Goal: Task Accomplishment & Management: Use online tool/utility

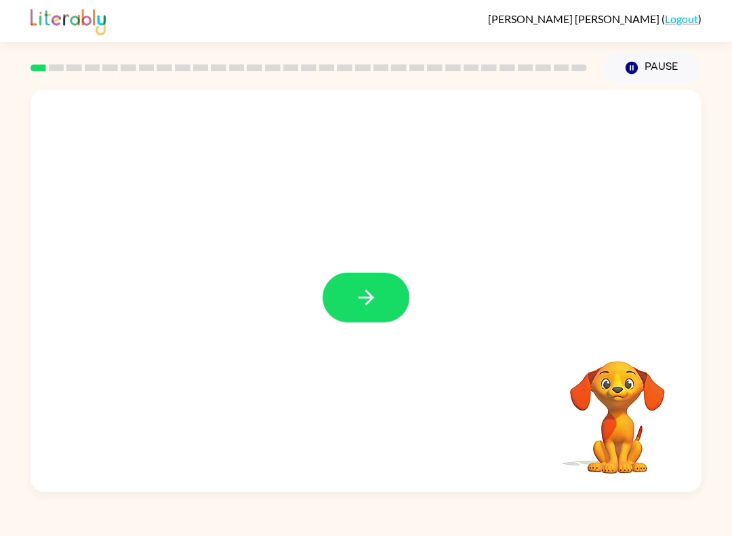
click at [365, 290] on icon "button" at bounding box center [367, 298] width 24 height 24
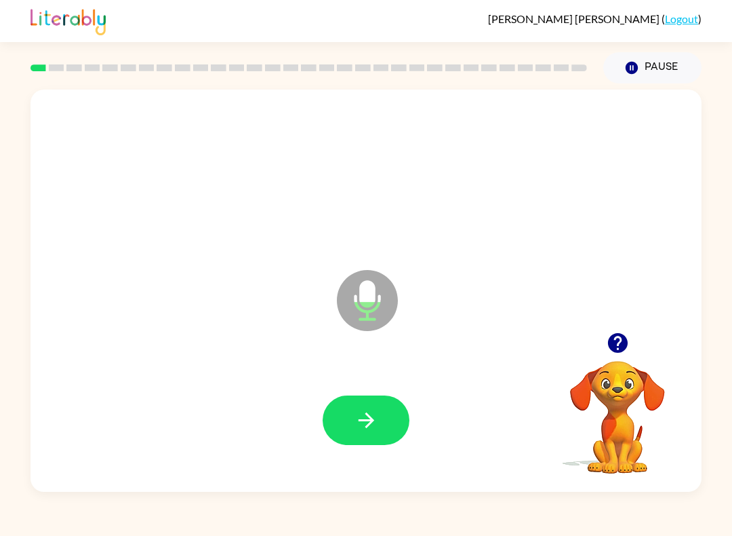
click at [377, 420] on icon "button" at bounding box center [367, 420] width 24 height 24
click at [361, 415] on icon "button" at bounding box center [367, 420] width 24 height 24
click at [365, 413] on icon "button" at bounding box center [367, 420] width 24 height 24
click at [631, 348] on button "button" at bounding box center [618, 343] width 35 height 35
click at [358, 397] on button "button" at bounding box center [366, 420] width 87 height 50
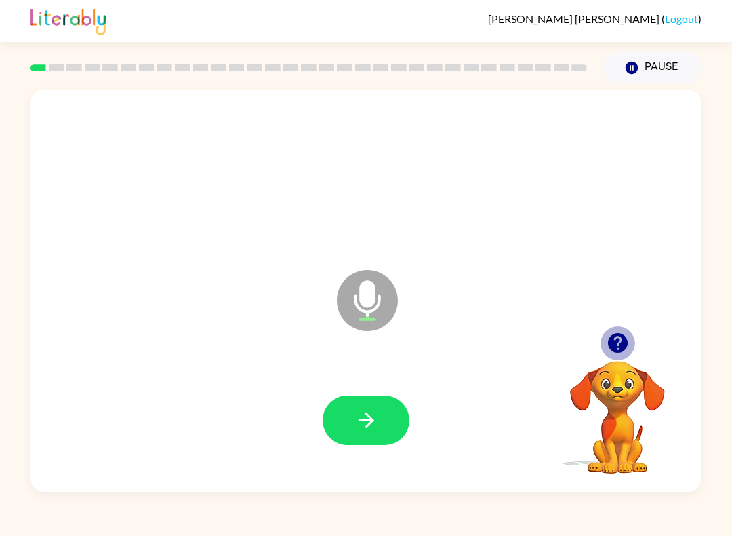
click at [613, 350] on icon "button" at bounding box center [618, 343] width 20 height 20
click at [359, 405] on button "button" at bounding box center [366, 420] width 87 height 50
click at [599, 348] on div at bounding box center [618, 343] width 136 height 35
click at [631, 339] on button "button" at bounding box center [618, 343] width 35 height 35
click at [630, 339] on div "Microphone The Microphone is here when it is your turn to talk" at bounding box center [366, 291] width 671 height 402
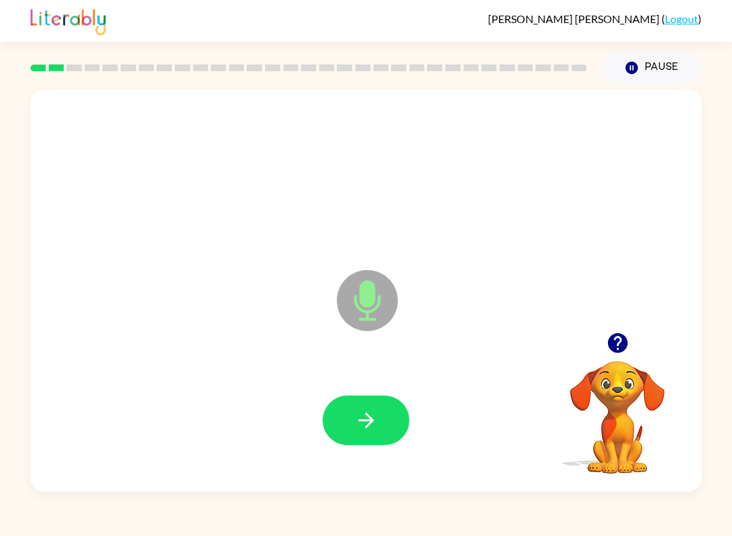
click at [372, 418] on icon "button" at bounding box center [367, 420] width 24 height 24
click at [370, 429] on icon "button" at bounding box center [367, 420] width 24 height 24
click at [380, 415] on button "button" at bounding box center [366, 420] width 87 height 50
click at [344, 401] on button "button" at bounding box center [366, 420] width 87 height 50
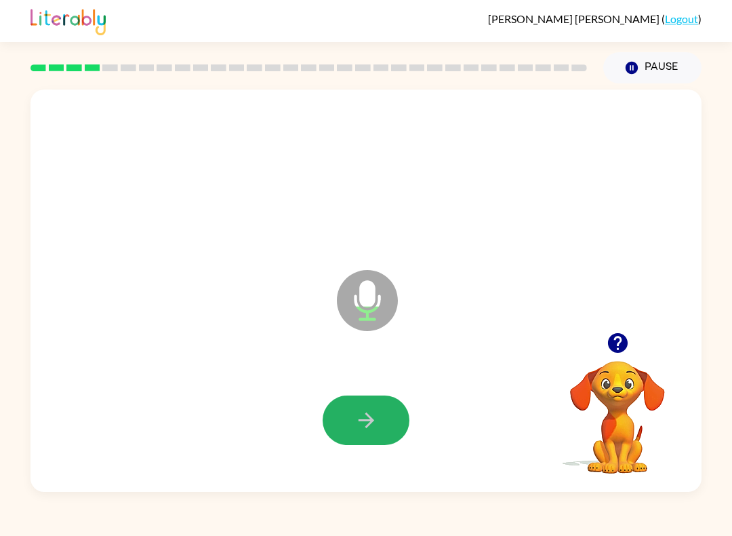
click at [349, 415] on button "button" at bounding box center [366, 420] width 87 height 50
click at [367, 418] on icon "button" at bounding box center [367, 420] width 24 height 24
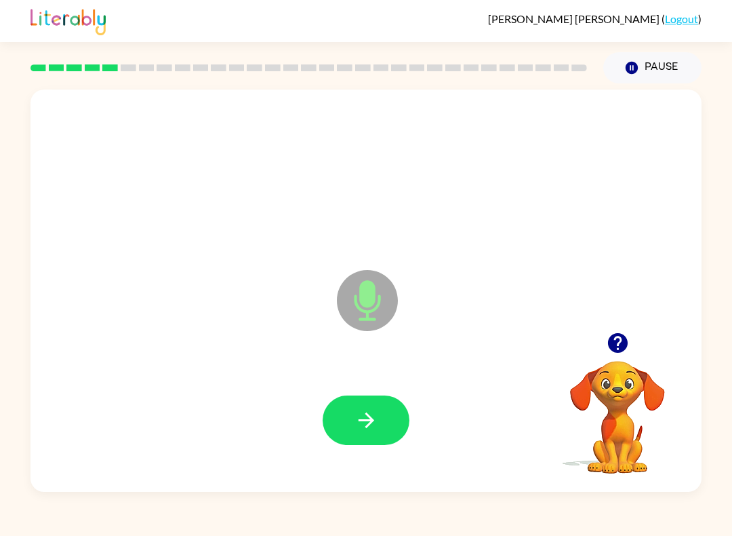
click at [355, 418] on icon "button" at bounding box center [367, 420] width 24 height 24
click at [368, 397] on button "button" at bounding box center [366, 420] width 87 height 50
click at [332, 415] on button "button" at bounding box center [366, 420] width 87 height 50
click at [367, 402] on button "button" at bounding box center [366, 420] width 87 height 50
click at [373, 408] on button "button" at bounding box center [366, 420] width 87 height 50
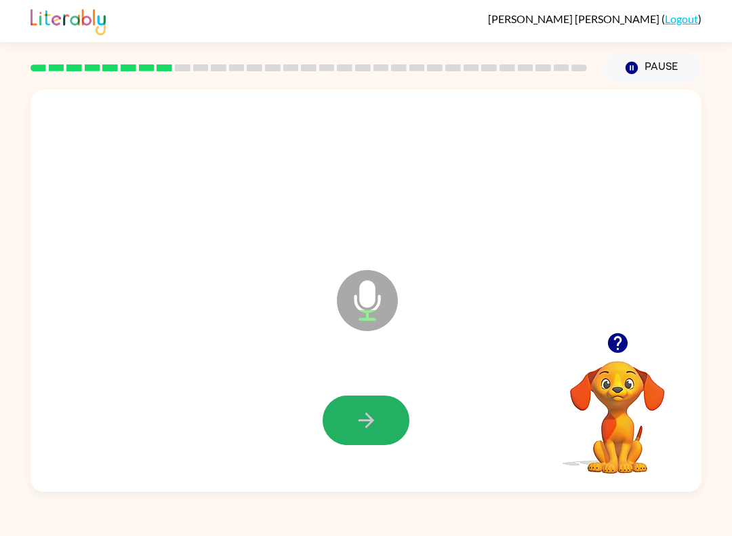
click at [375, 405] on button "button" at bounding box center [366, 420] width 87 height 50
click at [359, 418] on icon "button" at bounding box center [367, 420] width 24 height 24
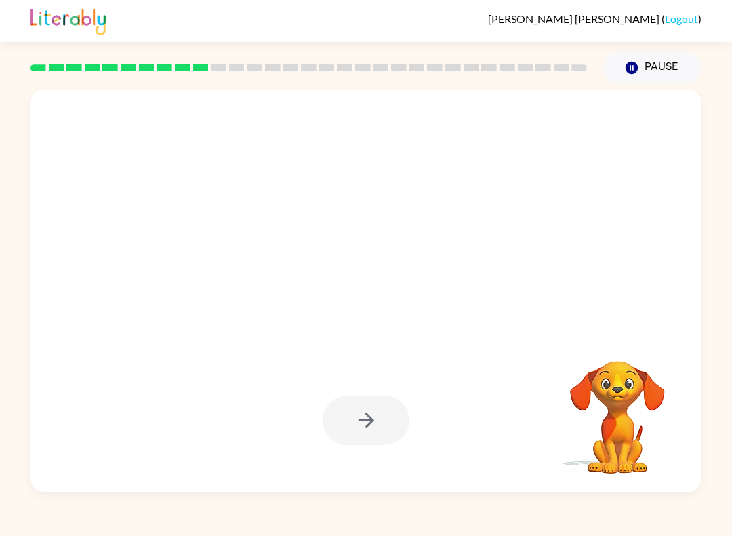
click at [366, 419] on div at bounding box center [366, 420] width 87 height 50
click at [362, 427] on div at bounding box center [366, 420] width 87 height 50
click at [357, 421] on div at bounding box center [366, 420] width 87 height 50
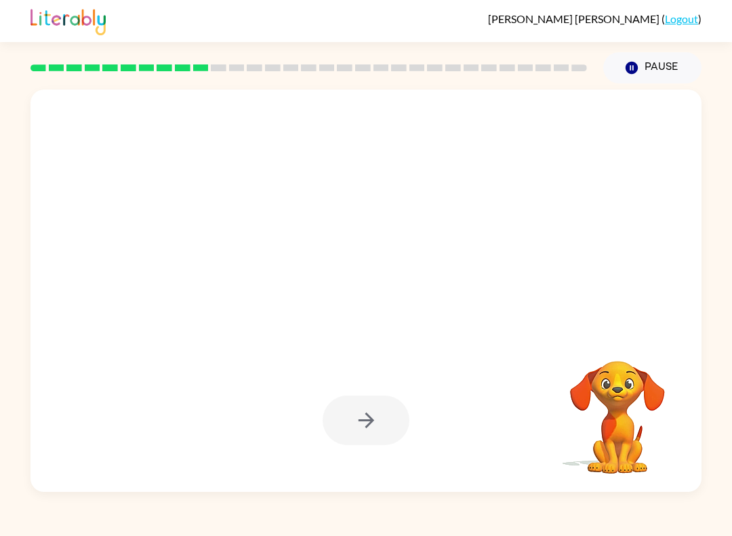
click at [359, 423] on div at bounding box center [366, 420] width 87 height 50
click at [362, 431] on div at bounding box center [366, 420] width 87 height 50
click at [366, 431] on div at bounding box center [366, 420] width 87 height 50
click at [358, 431] on div at bounding box center [366, 420] width 87 height 50
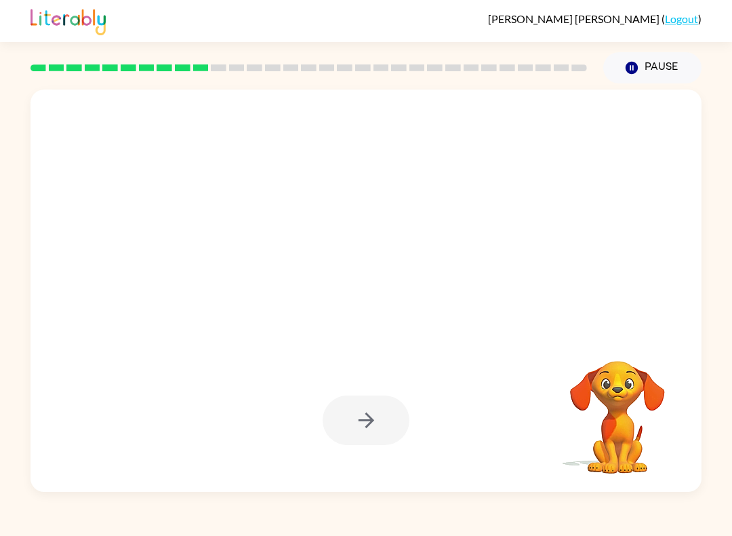
click at [358, 431] on div at bounding box center [366, 420] width 87 height 50
click at [368, 433] on div at bounding box center [366, 420] width 87 height 50
click at [340, 395] on div at bounding box center [366, 420] width 644 height 116
click at [340, 394] on div at bounding box center [366, 420] width 644 height 116
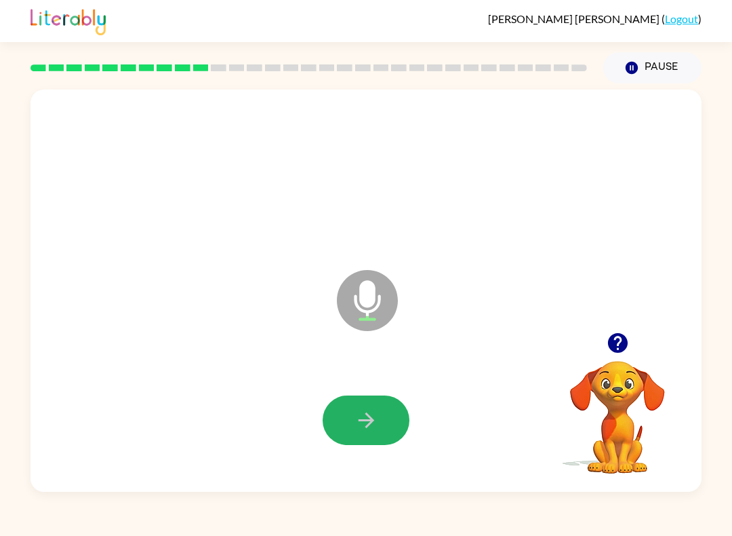
click at [361, 431] on icon "button" at bounding box center [367, 420] width 24 height 24
click at [360, 431] on div at bounding box center [366, 420] width 87 height 50
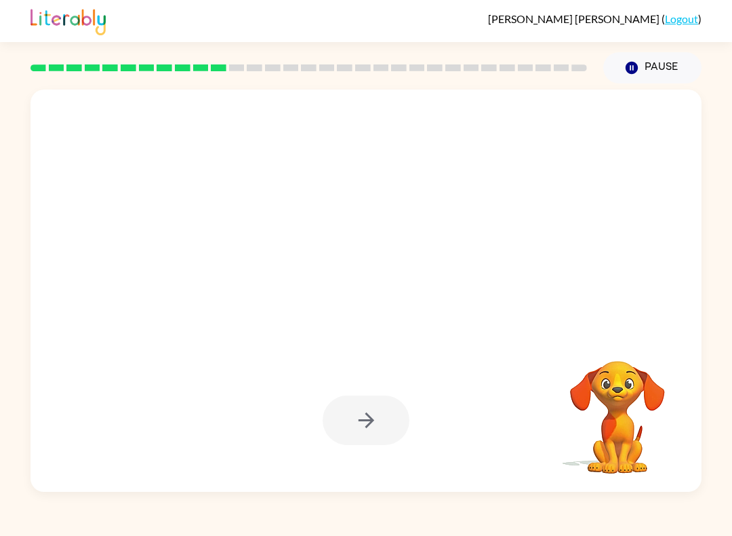
click at [366, 404] on div at bounding box center [366, 420] width 87 height 50
click at [361, 427] on div at bounding box center [366, 420] width 87 height 50
click at [359, 412] on div at bounding box center [366, 420] width 87 height 50
click at [225, 429] on div at bounding box center [366, 420] width 644 height 116
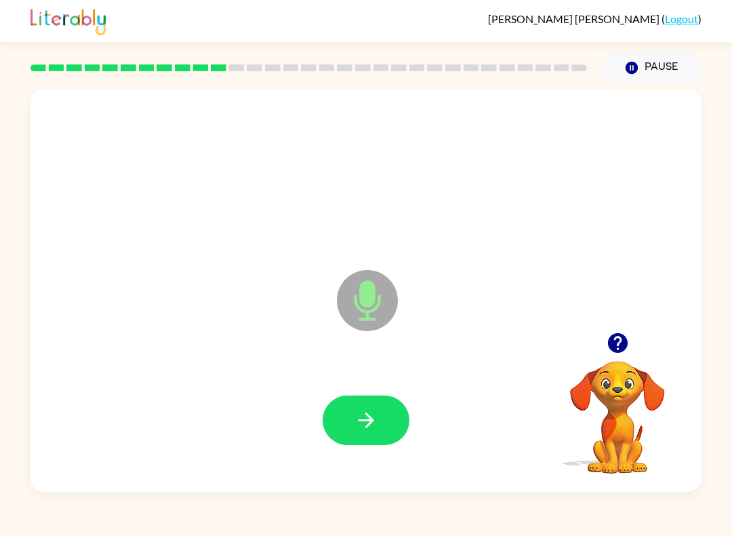
click at [377, 420] on icon "button" at bounding box center [367, 420] width 24 height 24
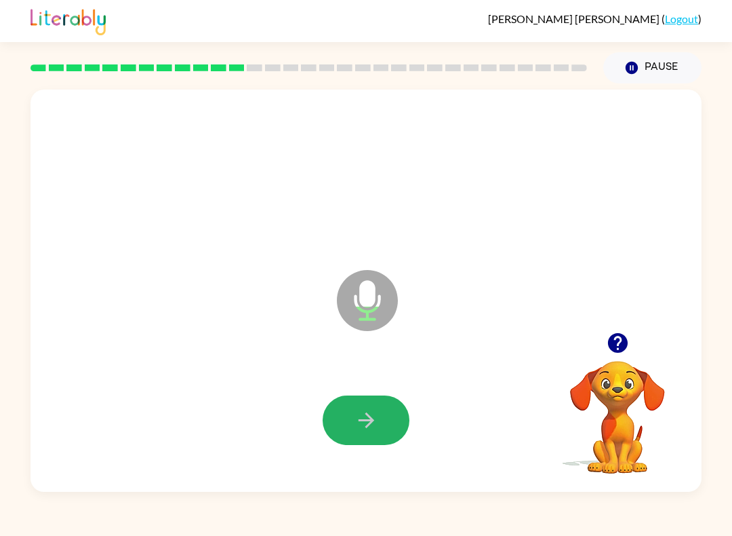
click at [340, 416] on button "button" at bounding box center [366, 420] width 87 height 50
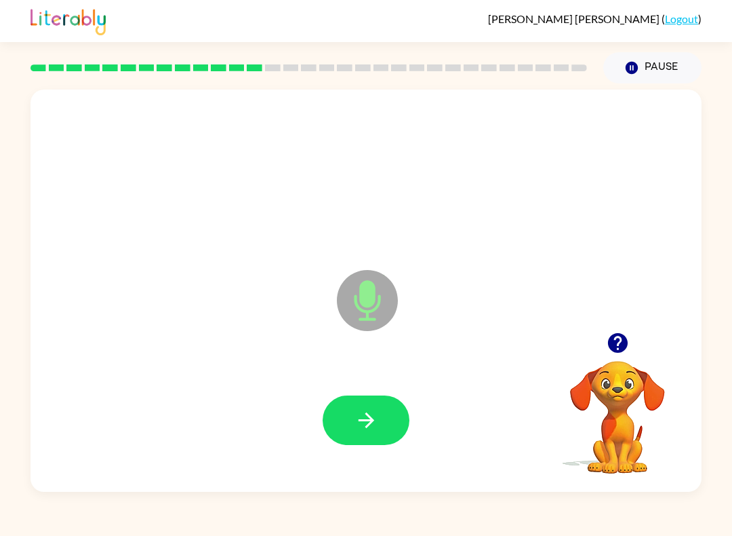
click at [370, 407] on button "button" at bounding box center [366, 420] width 87 height 50
click at [357, 429] on icon "button" at bounding box center [367, 420] width 24 height 24
click at [374, 415] on icon "button" at bounding box center [367, 420] width 24 height 24
click at [370, 417] on icon "button" at bounding box center [366, 420] width 16 height 16
click at [351, 411] on button "button" at bounding box center [366, 420] width 87 height 50
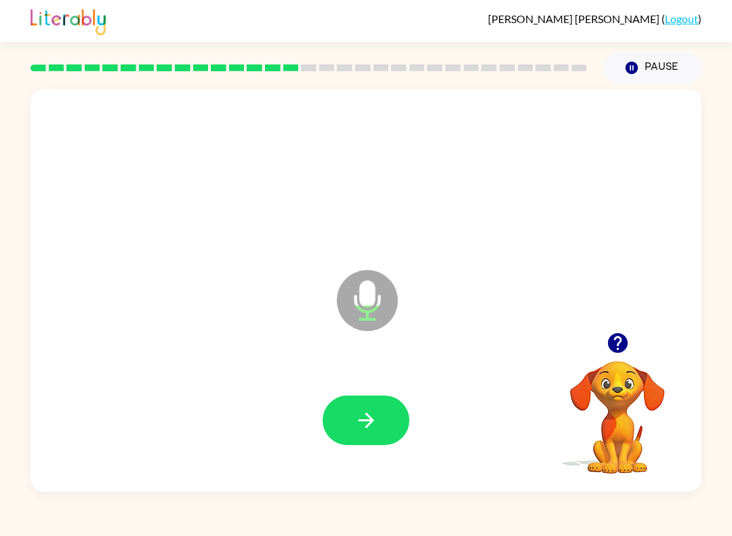
click at [351, 410] on button "button" at bounding box center [366, 420] width 87 height 50
click at [373, 417] on icon "button" at bounding box center [367, 420] width 24 height 24
click at [366, 414] on icon "button" at bounding box center [366, 420] width 16 height 16
click at [369, 419] on icon "button" at bounding box center [367, 420] width 24 height 24
click at [356, 418] on icon "button" at bounding box center [367, 420] width 24 height 24
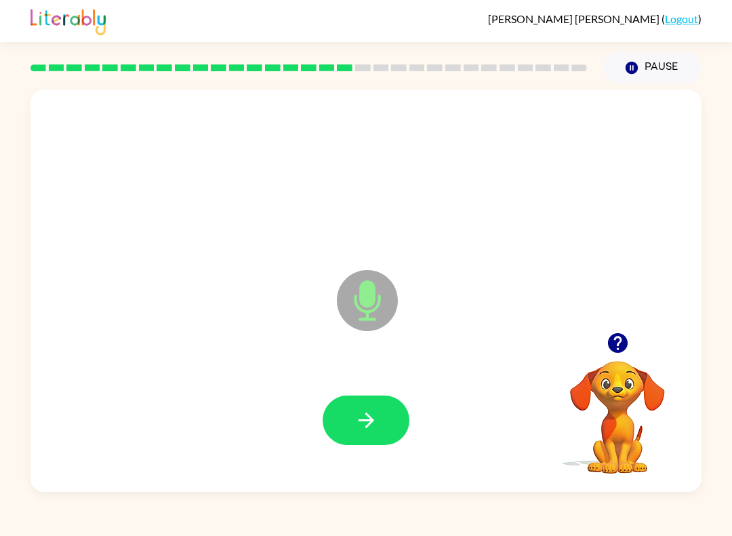
click at [365, 405] on button "button" at bounding box center [366, 420] width 87 height 50
click at [359, 416] on icon "button" at bounding box center [367, 420] width 24 height 24
click at [369, 428] on icon "button" at bounding box center [367, 420] width 24 height 24
click at [368, 414] on icon "button" at bounding box center [367, 420] width 24 height 24
click at [366, 390] on div at bounding box center [366, 420] width 644 height 116
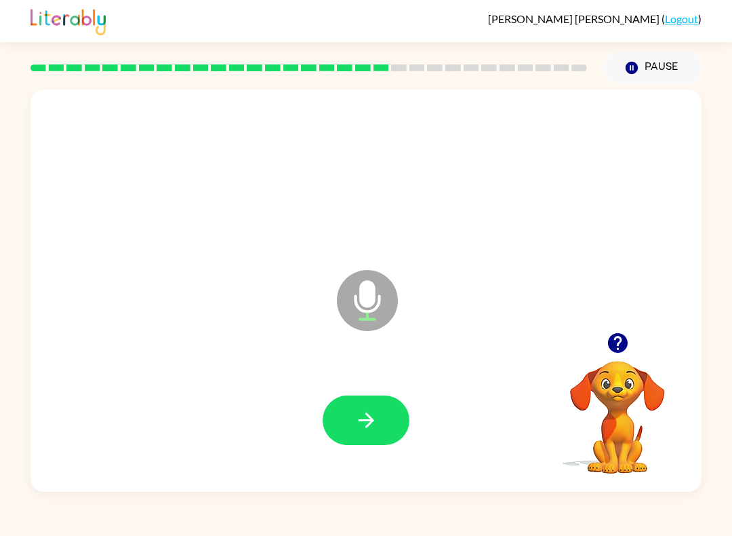
click at [378, 407] on button "button" at bounding box center [366, 420] width 87 height 50
click at [348, 420] on button "button" at bounding box center [366, 420] width 87 height 50
click at [357, 390] on div at bounding box center [366, 420] width 644 height 116
click at [364, 418] on icon "button" at bounding box center [367, 420] width 24 height 24
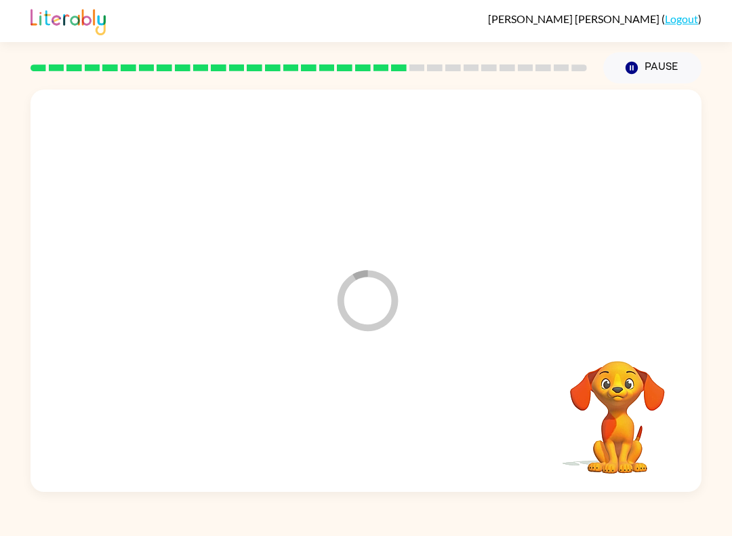
click at [364, 418] on div at bounding box center [366, 420] width 644 height 116
click at [358, 414] on div at bounding box center [366, 420] width 644 height 116
click at [357, 415] on div at bounding box center [366, 420] width 644 height 116
click at [366, 424] on div at bounding box center [366, 420] width 87 height 50
click at [368, 416] on div at bounding box center [366, 420] width 87 height 50
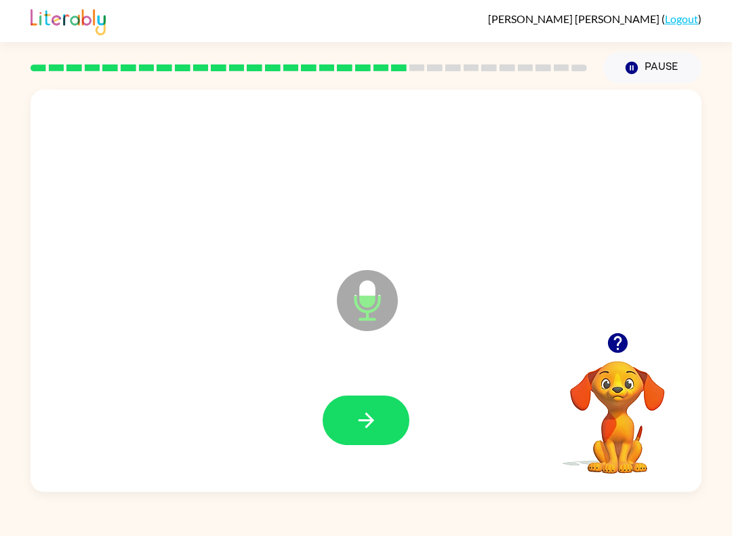
click at [359, 425] on icon "button" at bounding box center [367, 420] width 24 height 24
click at [362, 419] on div at bounding box center [366, 420] width 87 height 50
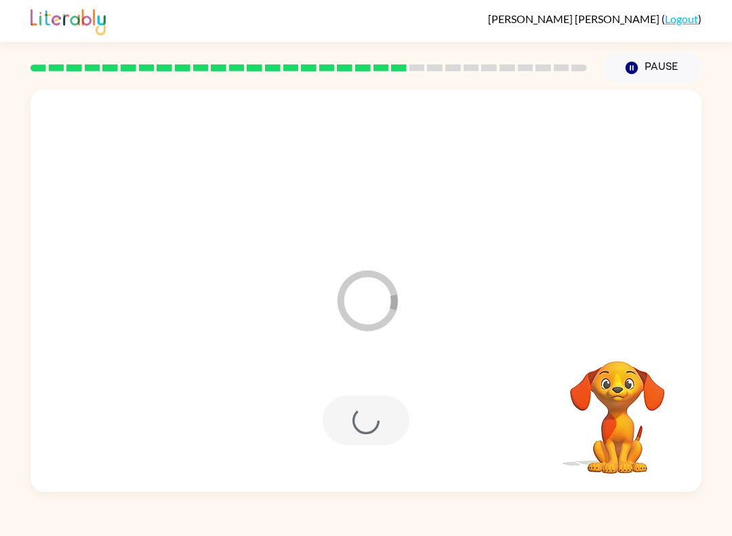
click at [362, 414] on div at bounding box center [366, 420] width 87 height 50
click at [358, 420] on div at bounding box center [366, 420] width 644 height 116
click at [361, 422] on div at bounding box center [366, 420] width 644 height 116
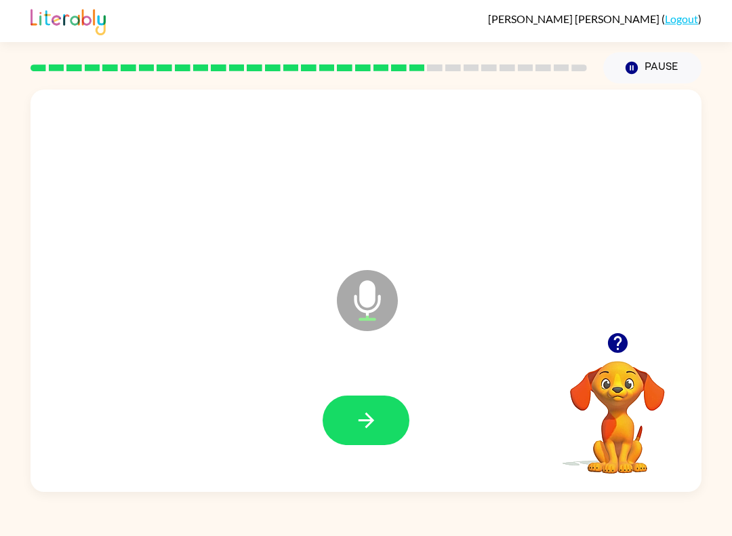
click at [389, 418] on button "button" at bounding box center [366, 420] width 87 height 50
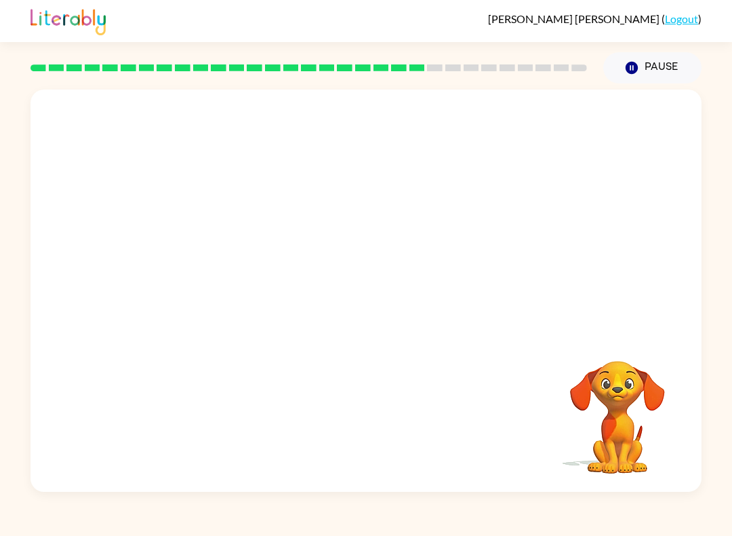
click at [182, 416] on div at bounding box center [366, 420] width 644 height 116
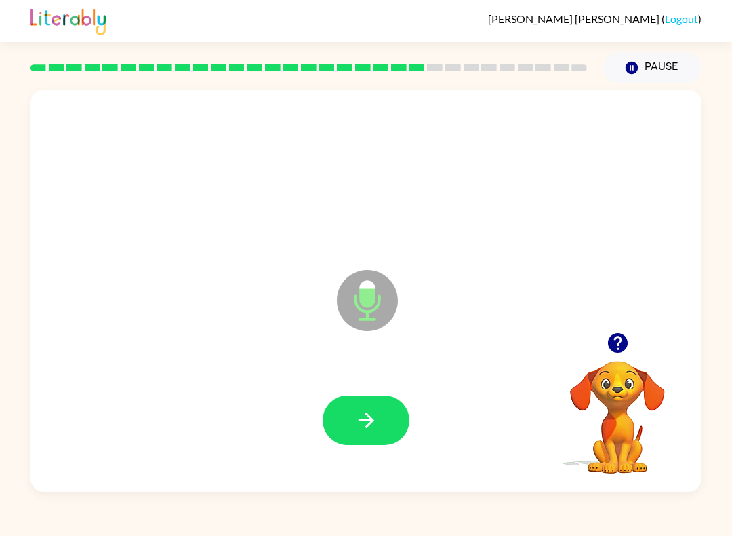
click at [374, 433] on button "button" at bounding box center [366, 420] width 87 height 50
click at [368, 420] on icon "button" at bounding box center [367, 420] width 24 height 24
click at [349, 416] on button "button" at bounding box center [366, 420] width 87 height 50
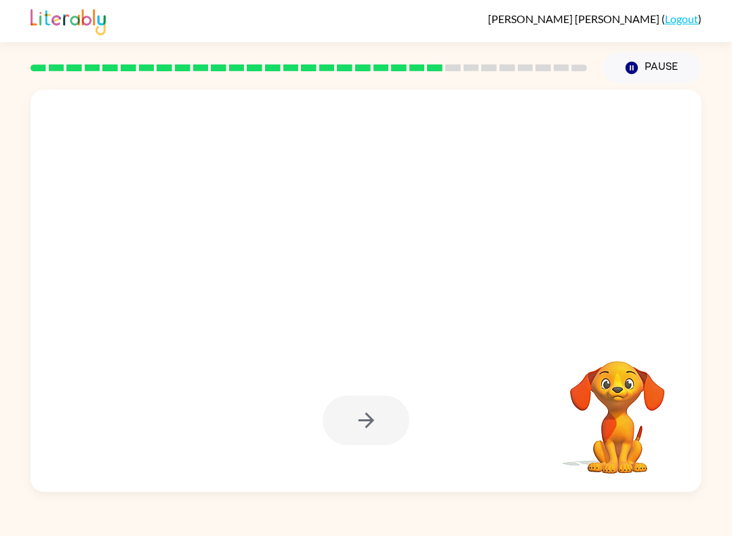
click at [117, 318] on div at bounding box center [366, 291] width 671 height 402
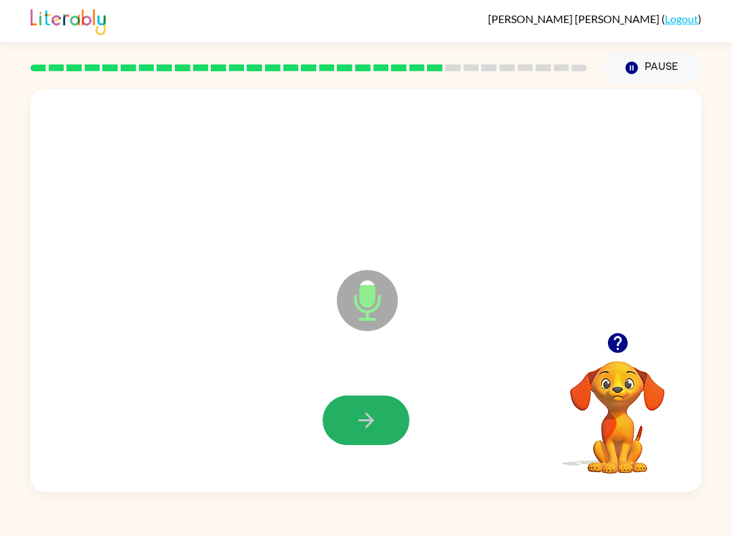
click at [349, 429] on button "button" at bounding box center [366, 420] width 87 height 50
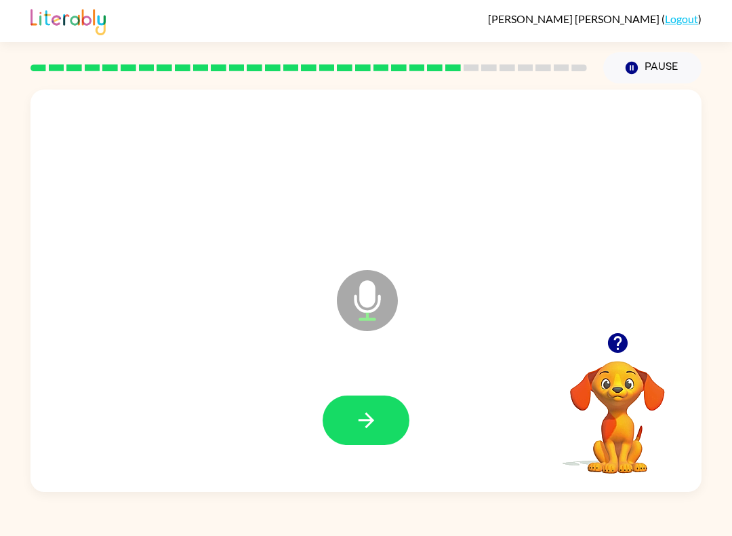
click at [365, 445] on button "button" at bounding box center [366, 420] width 87 height 50
click at [362, 418] on icon "button" at bounding box center [367, 420] width 24 height 24
click at [608, 338] on icon "button" at bounding box center [618, 343] width 24 height 24
click at [387, 410] on button "button" at bounding box center [366, 420] width 87 height 50
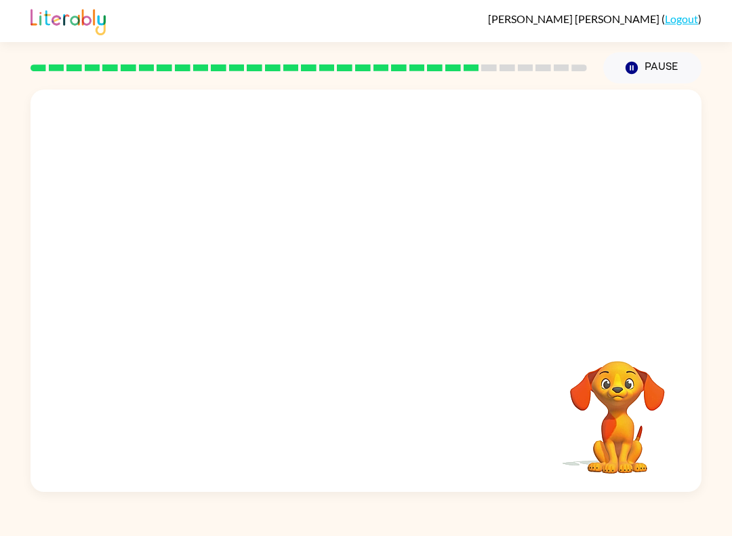
click at [54, 445] on div at bounding box center [366, 420] width 644 height 116
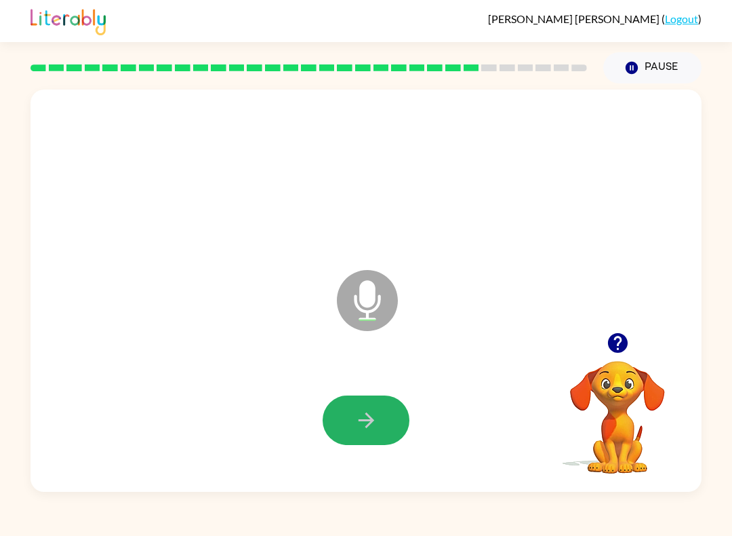
click at [372, 429] on icon "button" at bounding box center [367, 420] width 24 height 24
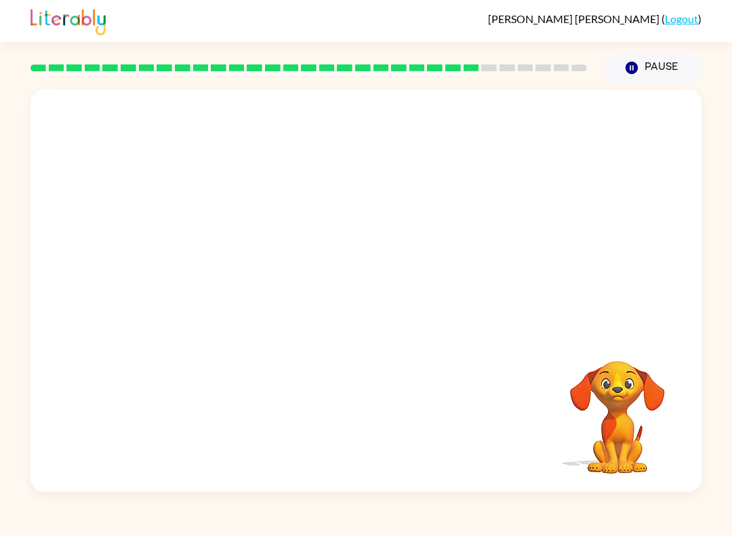
click at [641, 448] on video "Your browser must support playing .mp4 files to use Literably. Please try using…" at bounding box center [618, 408] width 136 height 136
click at [599, 465] on video "Your browser must support playing .mp4 files to use Literably. Please try using…" at bounding box center [618, 408] width 136 height 136
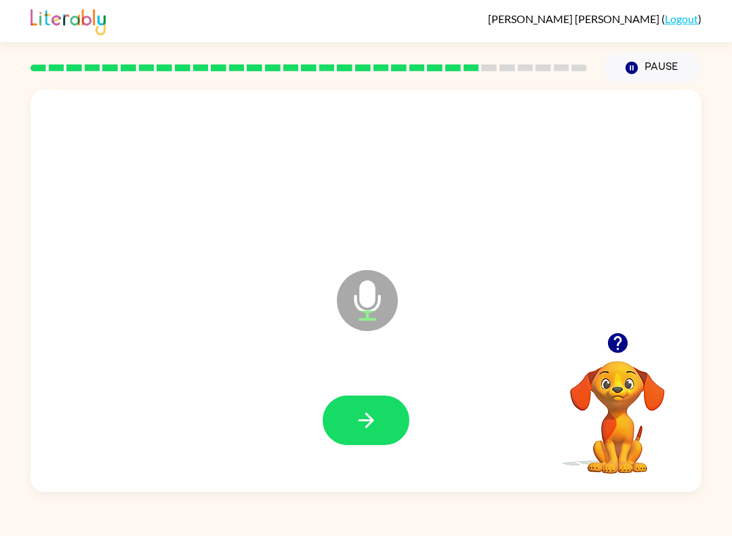
click at [361, 419] on icon "button" at bounding box center [367, 420] width 24 height 24
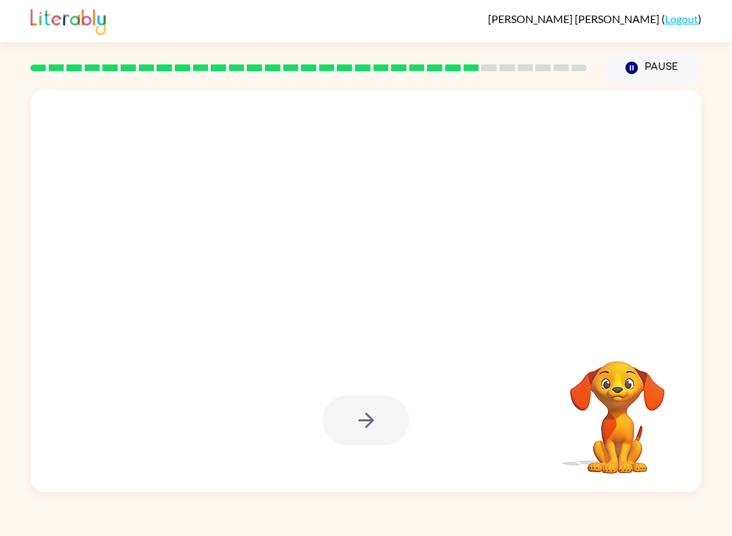
click at [353, 414] on div at bounding box center [366, 420] width 87 height 50
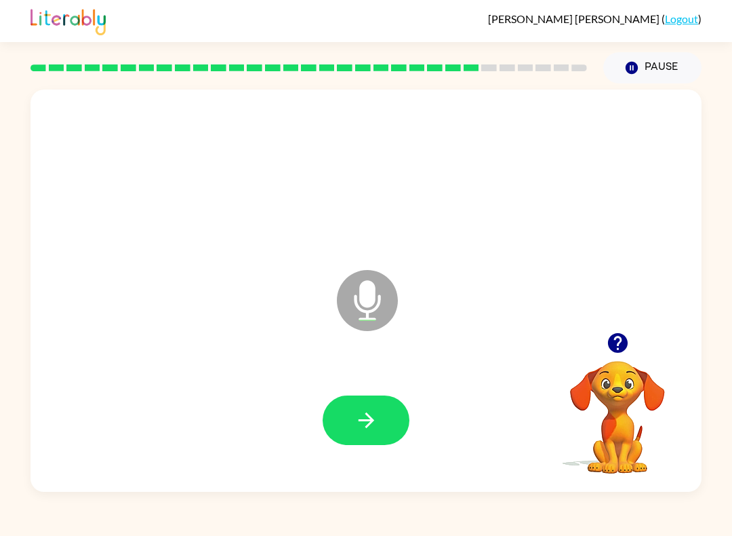
click at [378, 423] on button "button" at bounding box center [366, 420] width 87 height 50
click at [342, 424] on button "button" at bounding box center [366, 420] width 87 height 50
click at [361, 407] on button "button" at bounding box center [366, 420] width 87 height 50
click at [399, 422] on button "button" at bounding box center [366, 420] width 87 height 50
click at [349, 415] on button "button" at bounding box center [366, 420] width 87 height 50
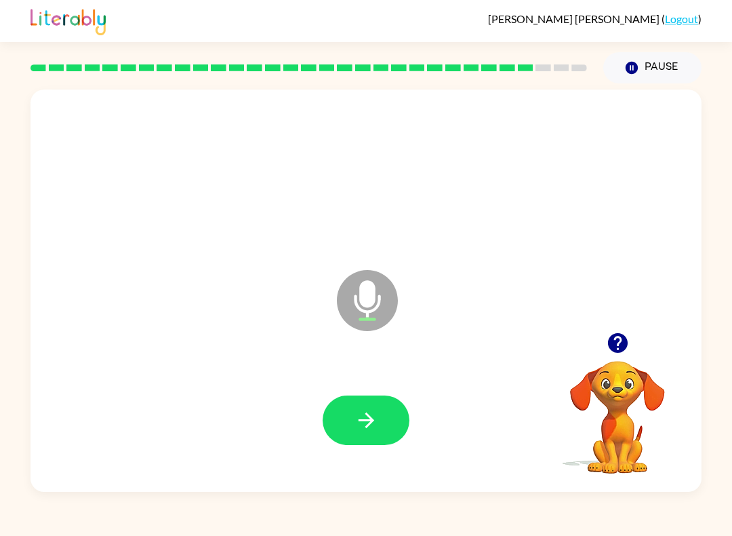
click at [372, 412] on icon "button" at bounding box center [367, 420] width 24 height 24
click at [345, 425] on button "button" at bounding box center [366, 420] width 87 height 50
click at [387, 417] on button "button" at bounding box center [366, 420] width 87 height 50
click at [610, 343] on icon "button" at bounding box center [618, 343] width 20 height 20
click at [368, 403] on button "button" at bounding box center [366, 420] width 87 height 50
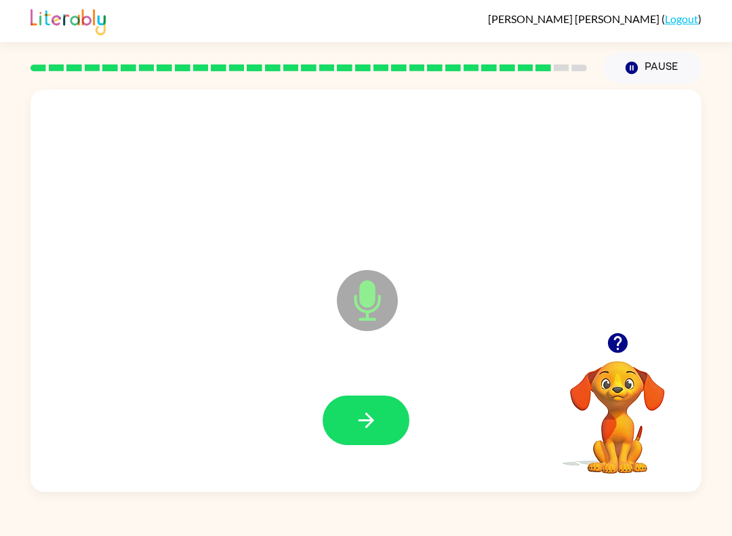
click at [355, 407] on button "button" at bounding box center [366, 420] width 87 height 50
click at [625, 351] on icon "button" at bounding box center [618, 343] width 20 height 20
click at [362, 408] on button "button" at bounding box center [366, 420] width 87 height 50
click at [380, 409] on button "button" at bounding box center [366, 420] width 87 height 50
